Goal: Find specific page/section: Find specific page/section

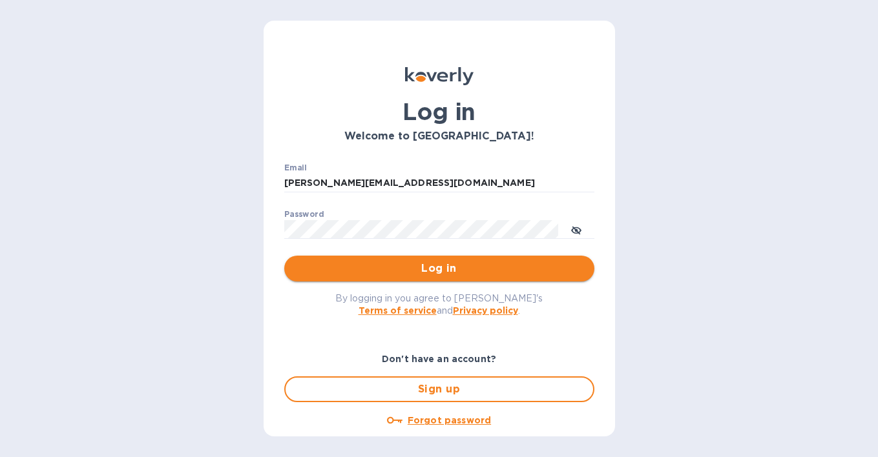
click at [421, 269] on span "Log in" at bounding box center [439, 269] width 289 height 16
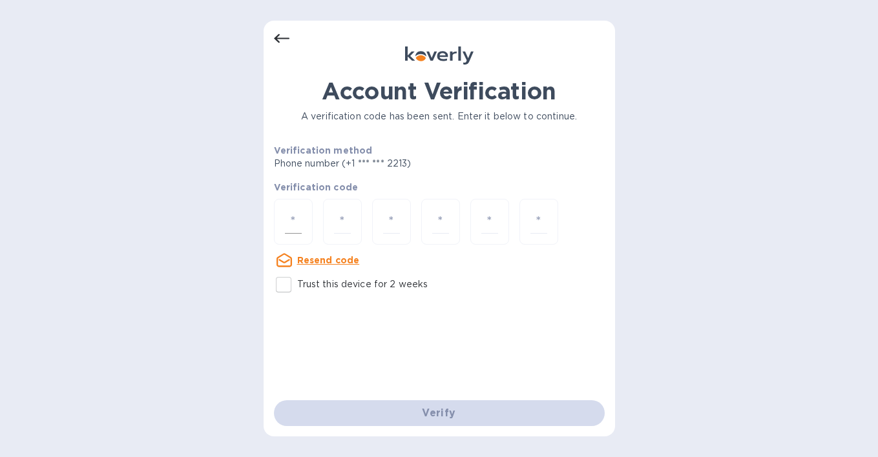
click at [290, 220] on input "number" at bounding box center [293, 222] width 17 height 24
type input "1"
type input "0"
type input "6"
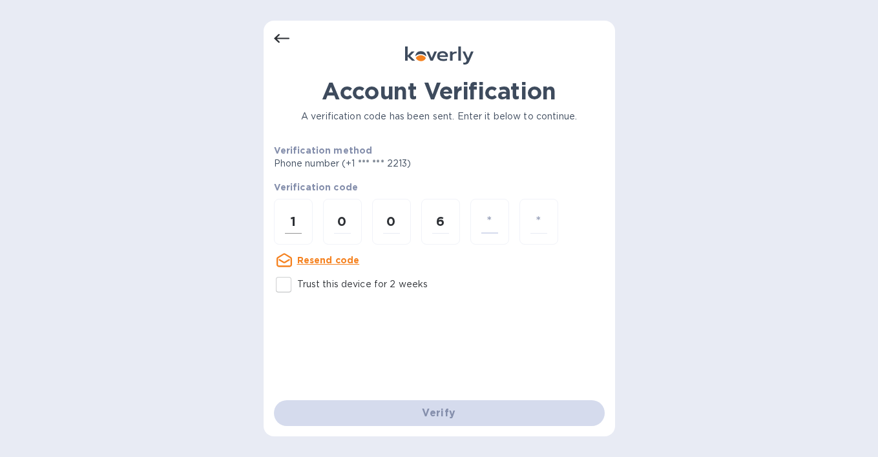
type input "7"
type input "0"
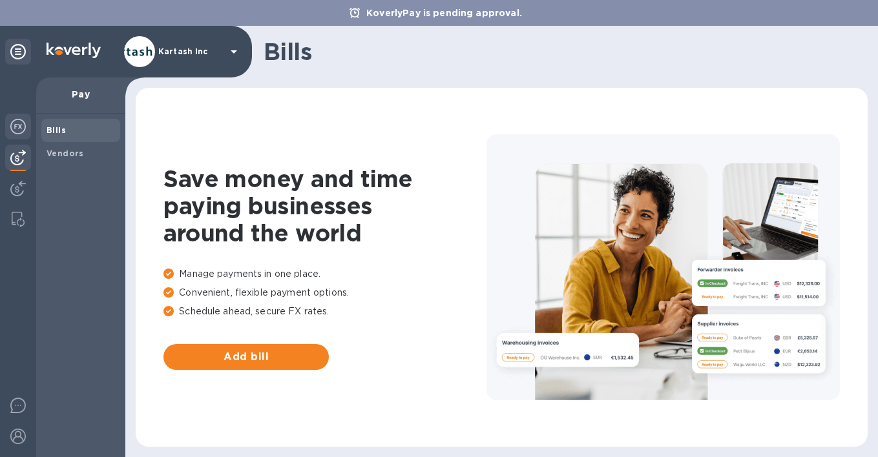
click at [17, 128] on img at bounding box center [18, 127] width 16 height 16
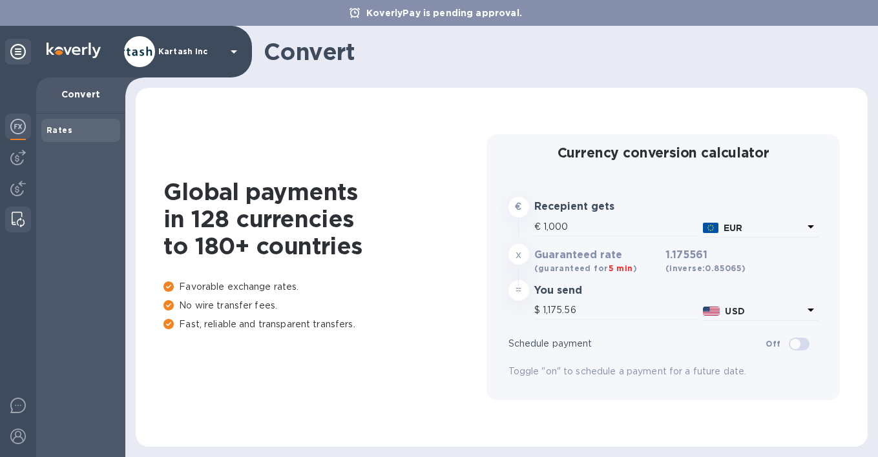
click at [16, 222] on img at bounding box center [18, 220] width 13 height 16
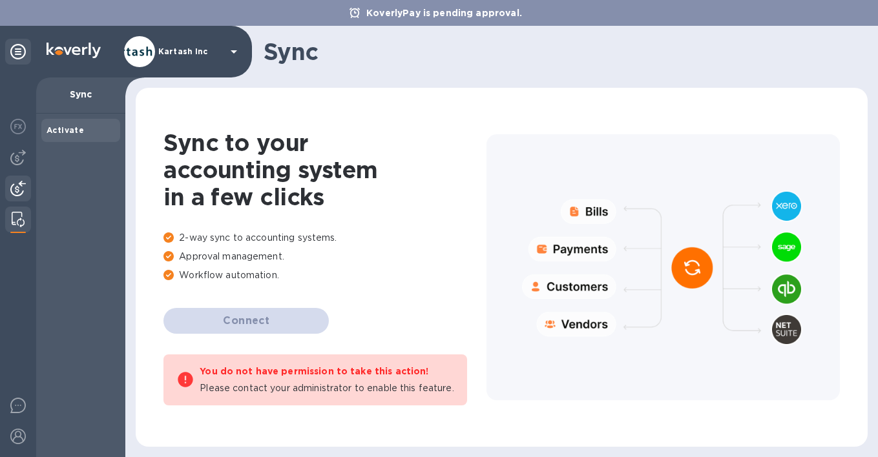
click at [25, 183] on img at bounding box center [18, 189] width 16 height 16
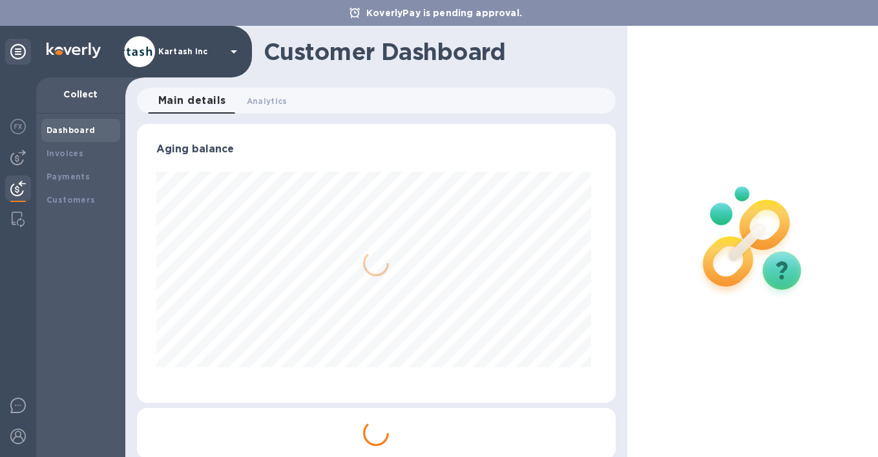
scroll to position [279, 473]
click at [17, 161] on img at bounding box center [18, 158] width 16 height 16
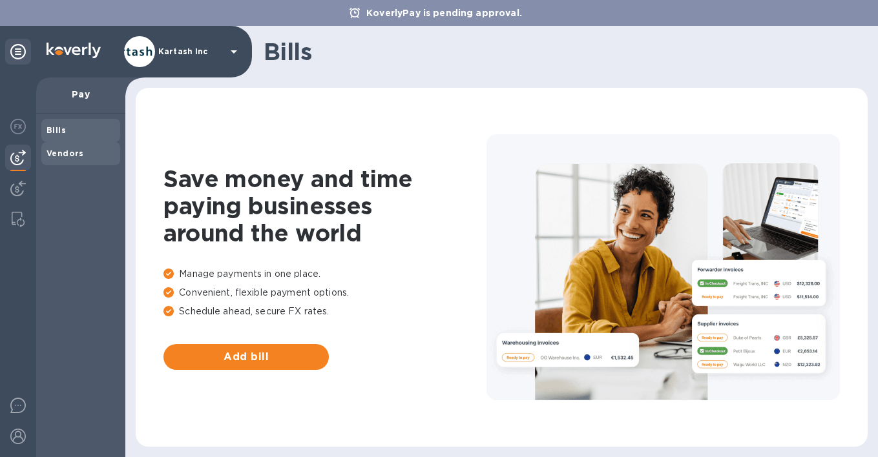
click at [65, 153] on b "Vendors" at bounding box center [65, 154] width 37 height 10
click at [61, 127] on b "Bills" at bounding box center [56, 130] width 19 height 10
click at [17, 127] on img at bounding box center [18, 127] width 16 height 16
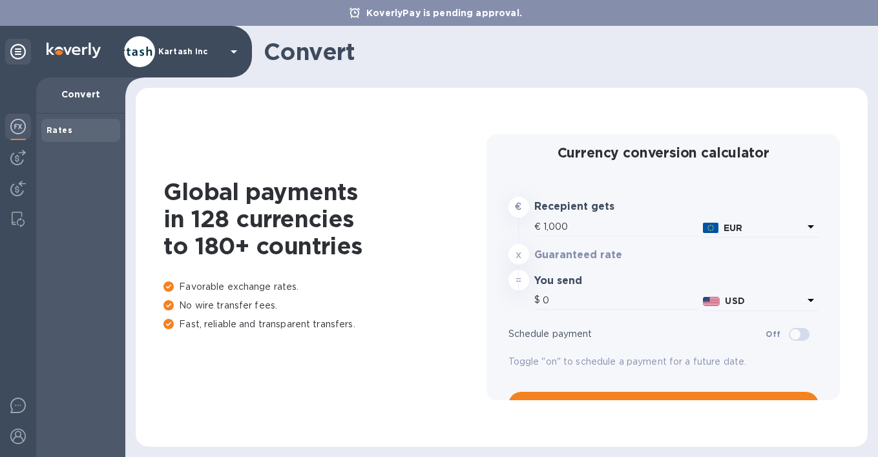
type input "1,175.56"
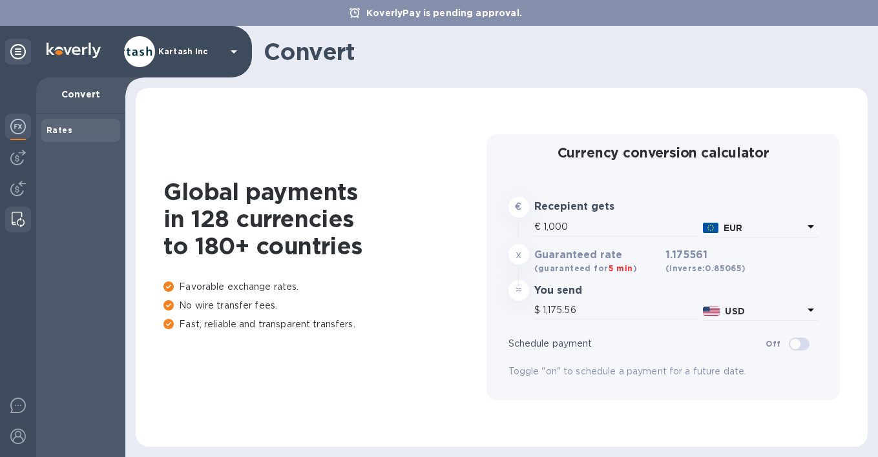
click at [21, 220] on img at bounding box center [18, 220] width 13 height 16
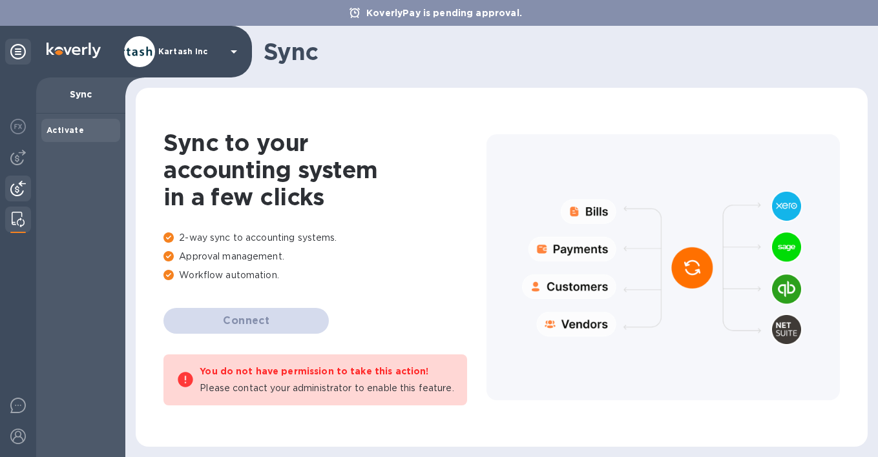
click at [17, 200] on div at bounding box center [18, 190] width 26 height 28
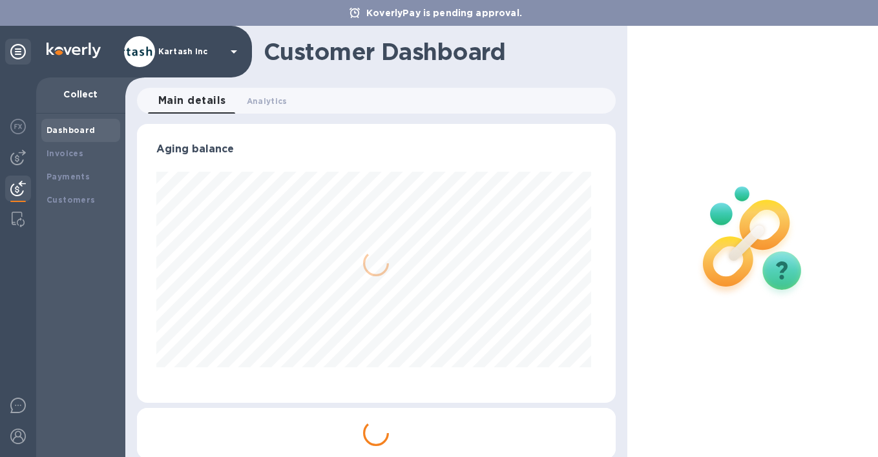
scroll to position [279, 473]
click at [90, 96] on p "Collect" at bounding box center [81, 94] width 68 height 13
click at [74, 150] on b "Invoices" at bounding box center [65, 154] width 37 height 10
